Goal: Task Accomplishment & Management: Manage account settings

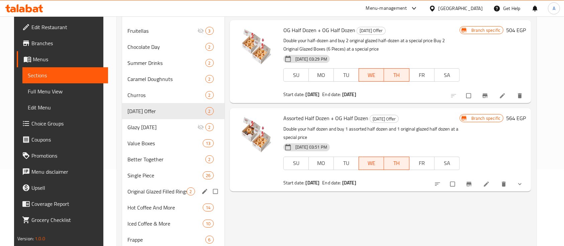
scroll to position [89, 0]
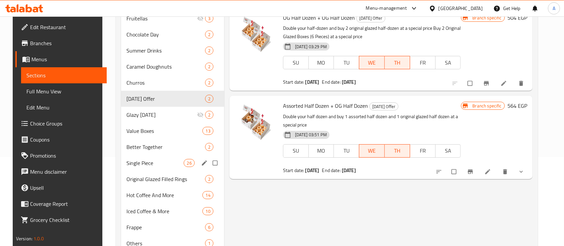
click at [160, 167] on div "Single Piece 26" at bounding box center [172, 163] width 103 height 16
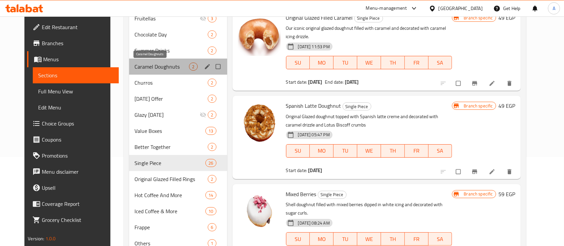
click at [136, 67] on span "Caramel Doughnuts" at bounding box center [161, 67] width 55 height 8
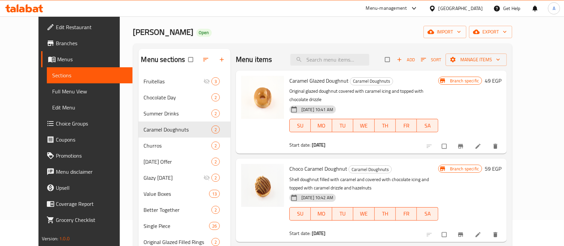
scroll to position [44, 0]
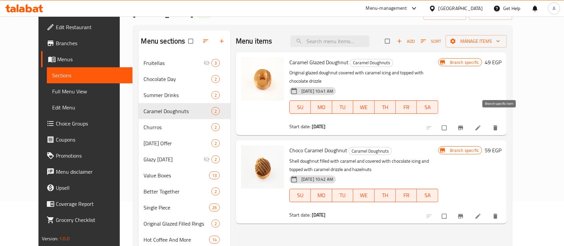
click at [469, 123] on button "Branch-specific-item" at bounding box center [461, 127] width 16 height 15
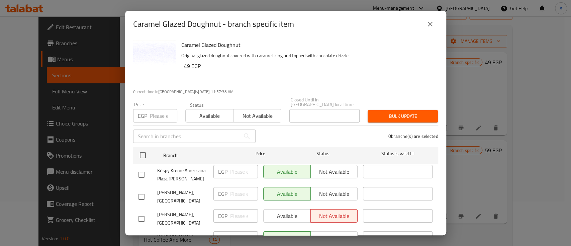
click at [173, 131] on input "text" at bounding box center [186, 135] width 107 height 13
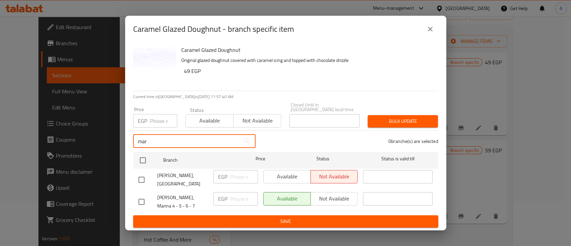
type input "mar"
click at [328, 135] on div "0 branche(s) are selected" at bounding box center [351, 141] width 183 height 24
click at [152, 118] on input "number" at bounding box center [163, 120] width 27 height 13
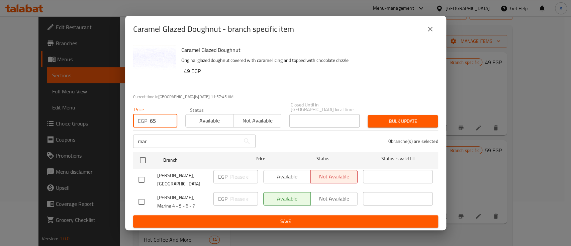
type input "65"
click at [145, 175] on input "checkbox" at bounding box center [141, 180] width 14 height 14
checkbox input "true"
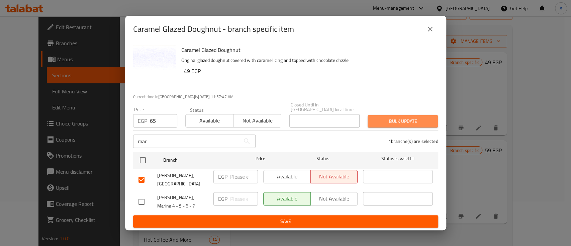
click at [380, 121] on span "Bulk update" at bounding box center [403, 121] width 60 height 8
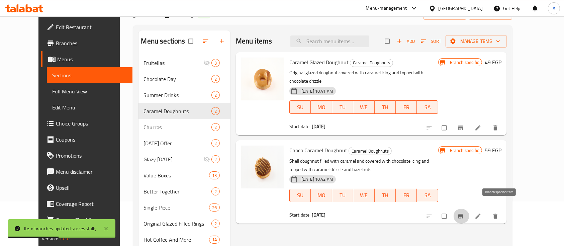
click at [469, 211] on button "Branch-specific-item" at bounding box center [461, 216] width 16 height 15
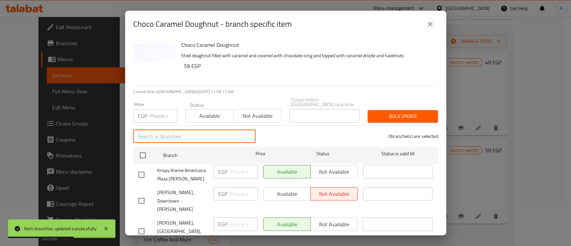
click at [173, 132] on input "text" at bounding box center [186, 135] width 107 height 13
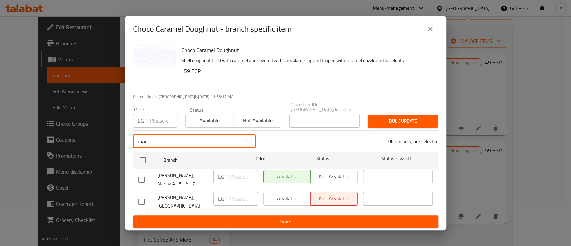
type input "mar"
click at [140, 198] on input "checkbox" at bounding box center [141, 202] width 14 height 14
checkbox input "true"
click at [158, 114] on input "number" at bounding box center [163, 120] width 27 height 13
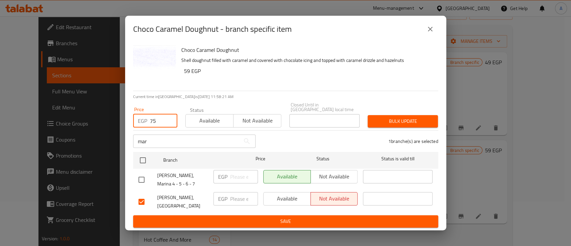
type input "75"
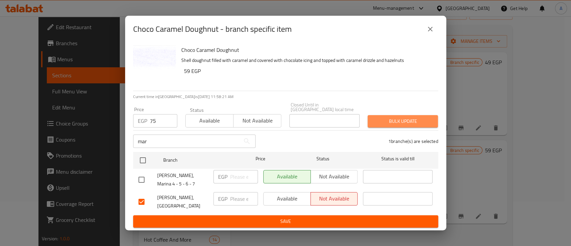
click at [418, 115] on button "Bulk update" at bounding box center [403, 121] width 70 height 12
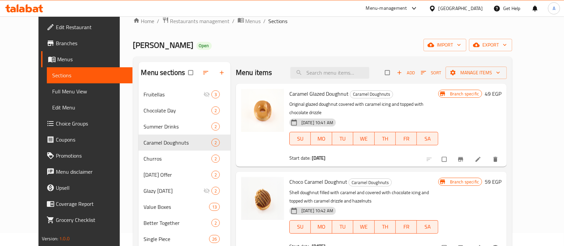
scroll to position [0, 0]
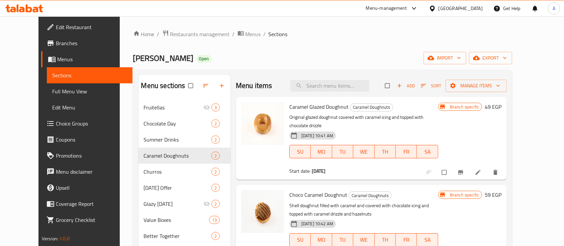
click at [172, 39] on div "Home / Restaurants management / Menus / Sections Krispy Kreme Open import expor…" at bounding box center [322, 189] width 379 height 318
click at [171, 30] on span "Restaurants management" at bounding box center [200, 34] width 60 height 8
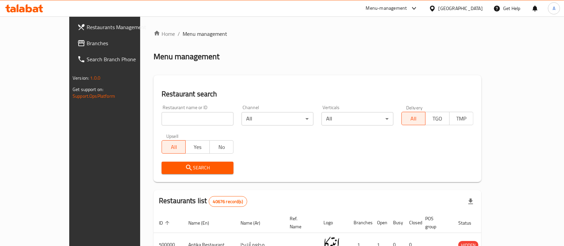
click at [204, 108] on div "Restaurant name or ID Restaurant name or ID" at bounding box center [198, 115] width 72 height 20
click at [205, 112] on input "search" at bounding box center [198, 118] width 72 height 13
click at [225, 71] on div "Home / Menu management Menu management Restaurant search Restaurant name or ID …" at bounding box center [318, 237] width 328 height 414
